Goal: Browse casually: Explore the website without a specific task or goal

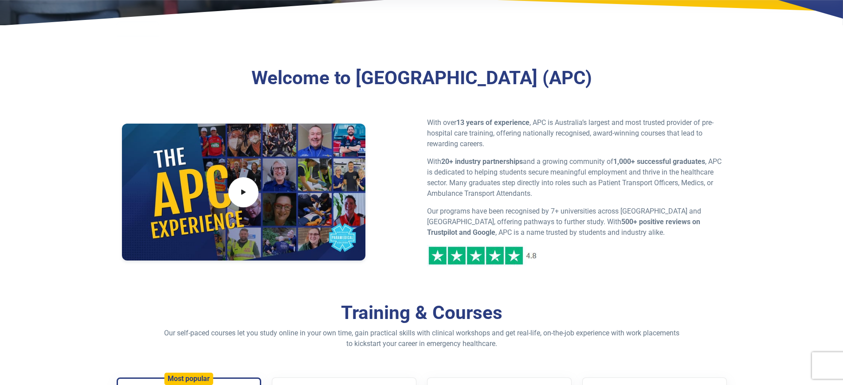
scroll to position [333, 0]
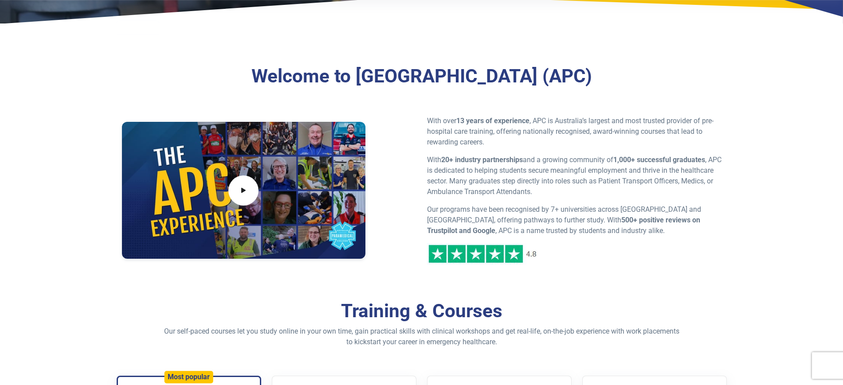
click at [188, 278] on div "Welcome to [GEOGRAPHIC_DATA] (APC) With over 13 years of experience , APC is Au…" at bounding box center [421, 169] width 621 height 264
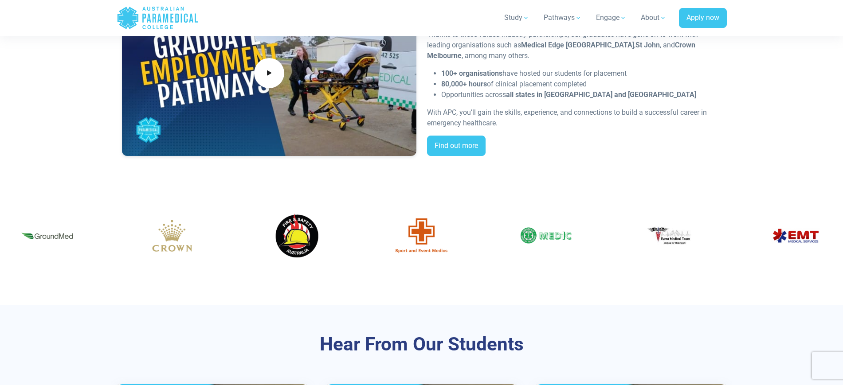
scroll to position [1829, 0]
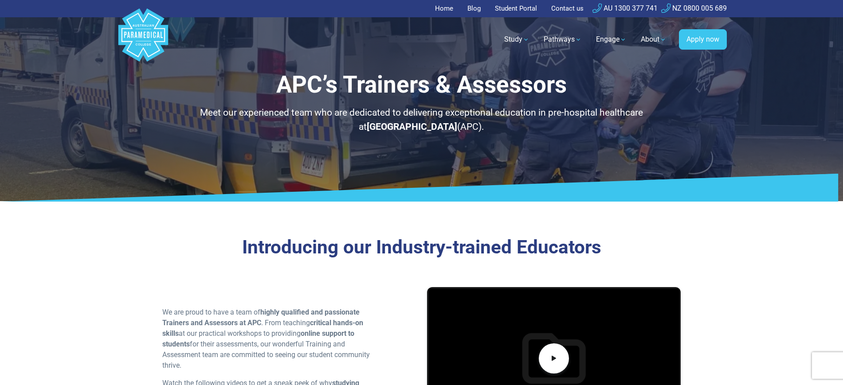
click at [452, 12] on link "Home" at bounding box center [446, 8] width 23 height 17
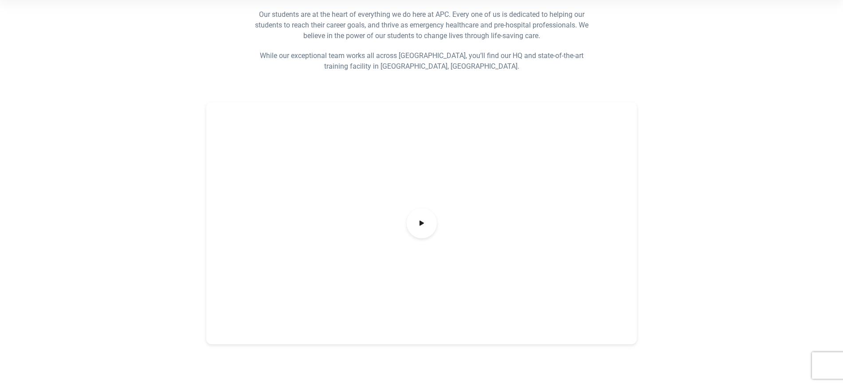
scroll to position [222, 0]
click at [425, 222] on icon at bounding box center [422, 224] width 10 height 15
click at [426, 223] on icon at bounding box center [422, 224] width 10 height 15
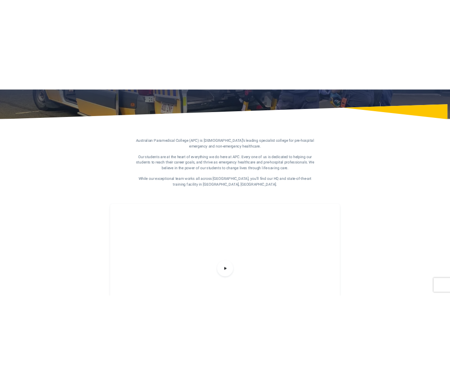
scroll to position [277, 0]
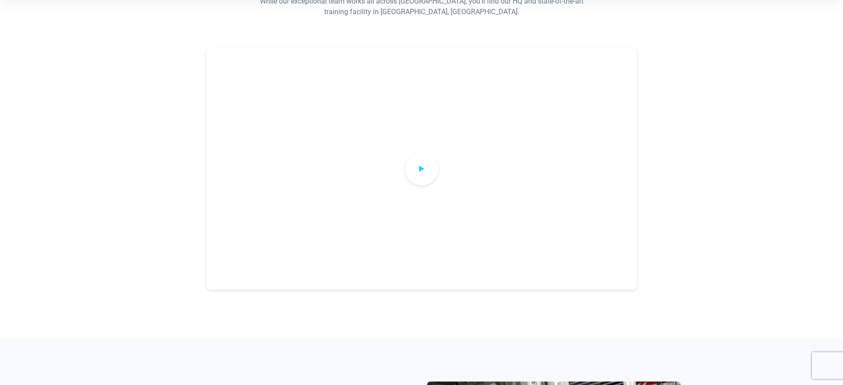
click at [431, 174] on span at bounding box center [421, 168] width 33 height 33
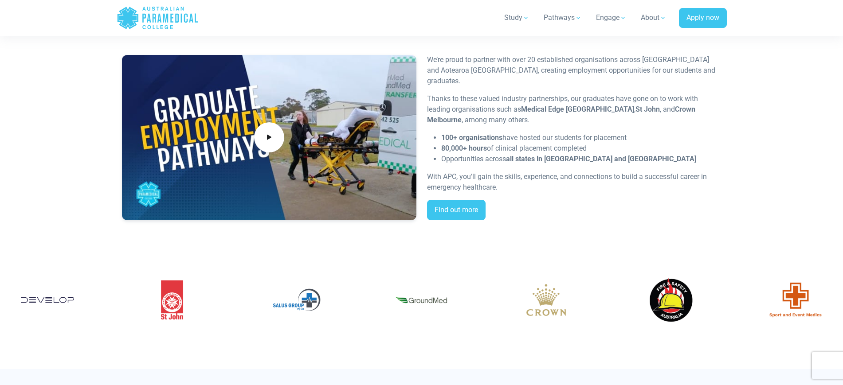
scroll to position [1774, 0]
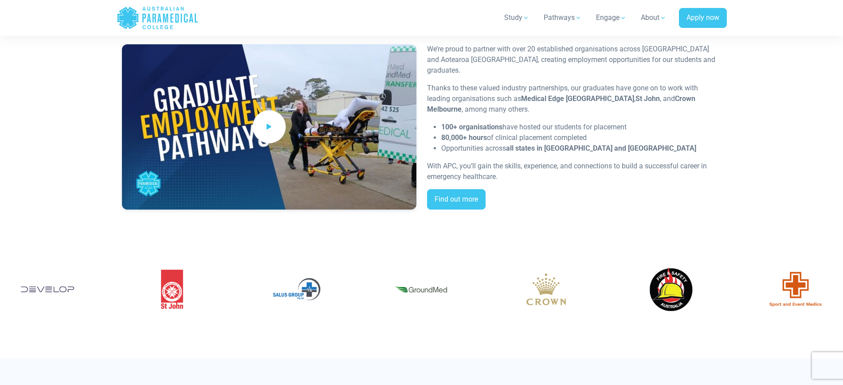
click at [266, 139] on span at bounding box center [268, 126] width 33 height 33
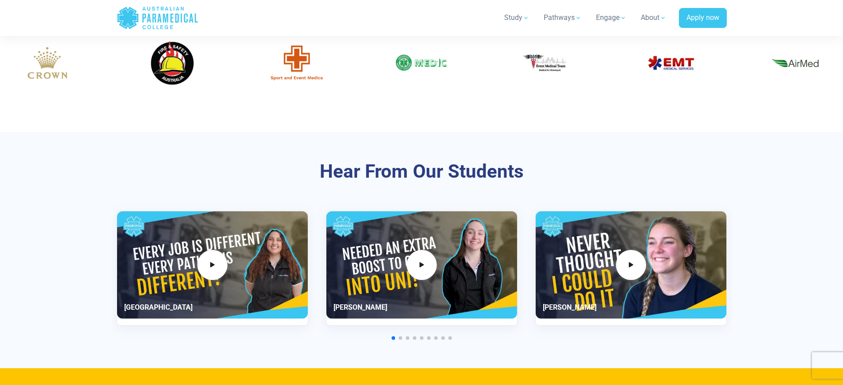
scroll to position [2161, 0]
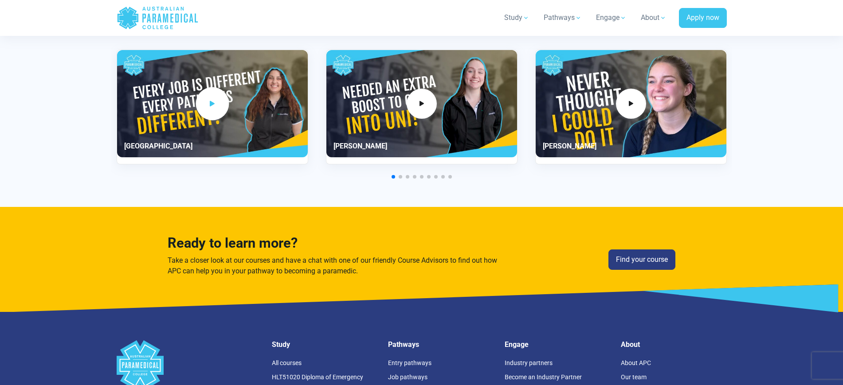
click at [213, 113] on span "1 / 11" at bounding box center [212, 103] width 33 height 33
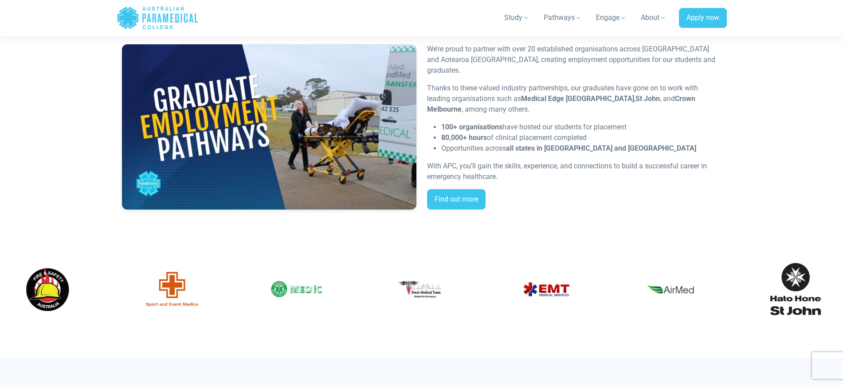
scroll to position [1995, 0]
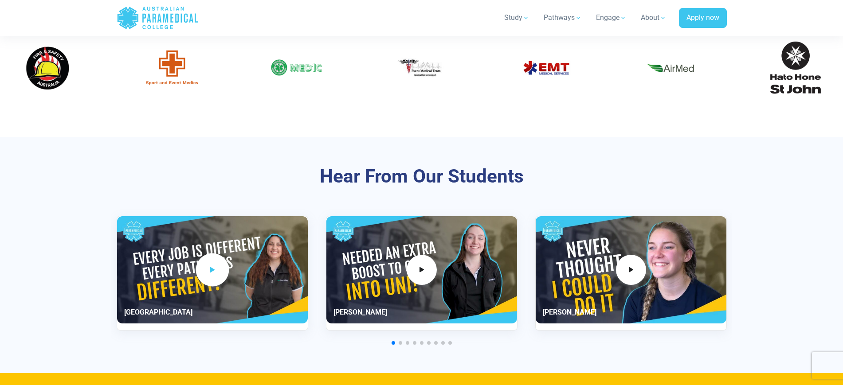
click at [216, 260] on span "1 / 11" at bounding box center [212, 270] width 33 height 33
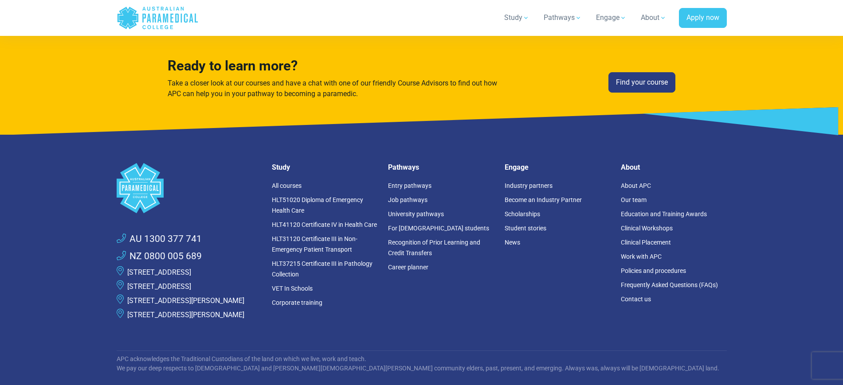
scroll to position [2439, 0]
